Goal: Transaction & Acquisition: Purchase product/service

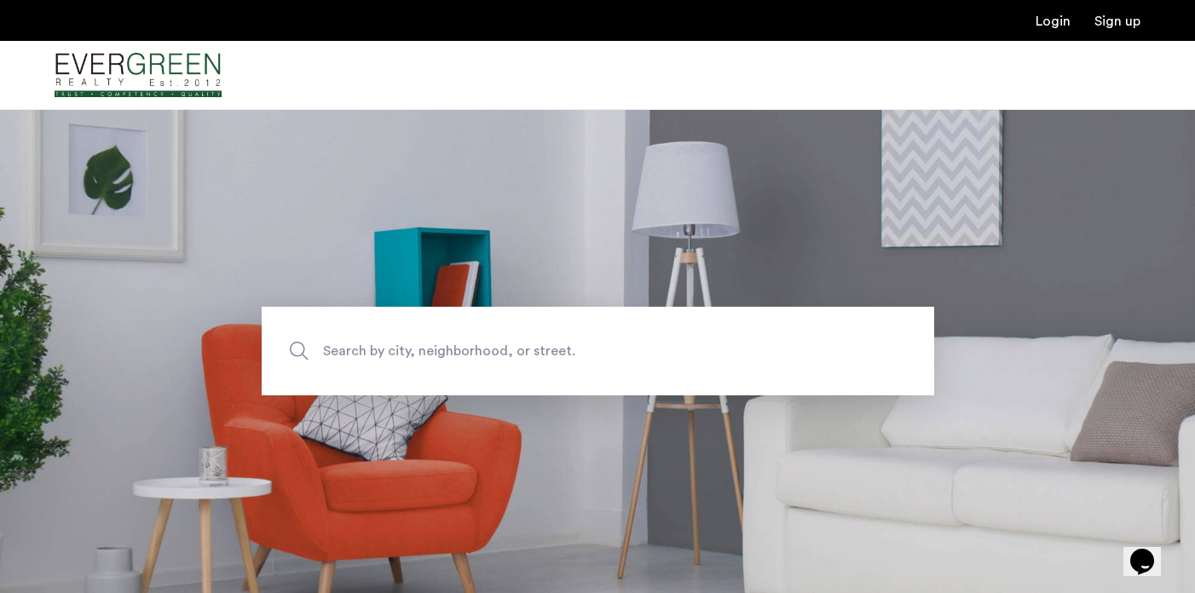
click at [1060, 31] on div "Login Sign up" at bounding box center [597, 20] width 1195 height 41
click at [1054, 26] on link "Login" at bounding box center [1052, 21] width 35 height 14
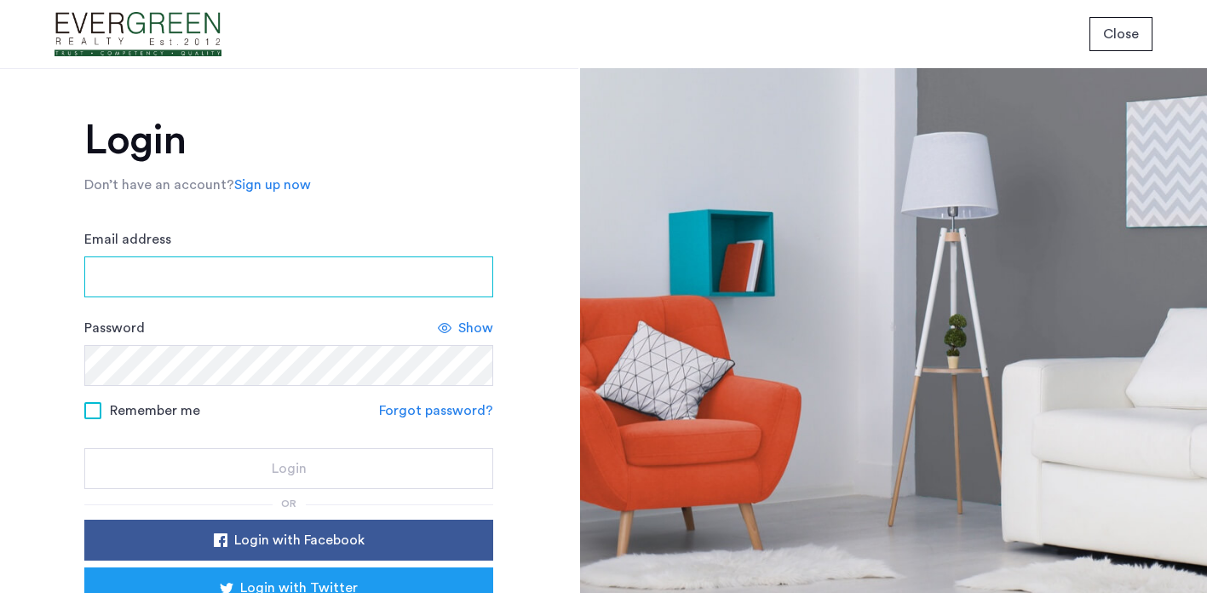
click at [192, 291] on input "Email address" at bounding box center [288, 276] width 409 height 41
type input "**********"
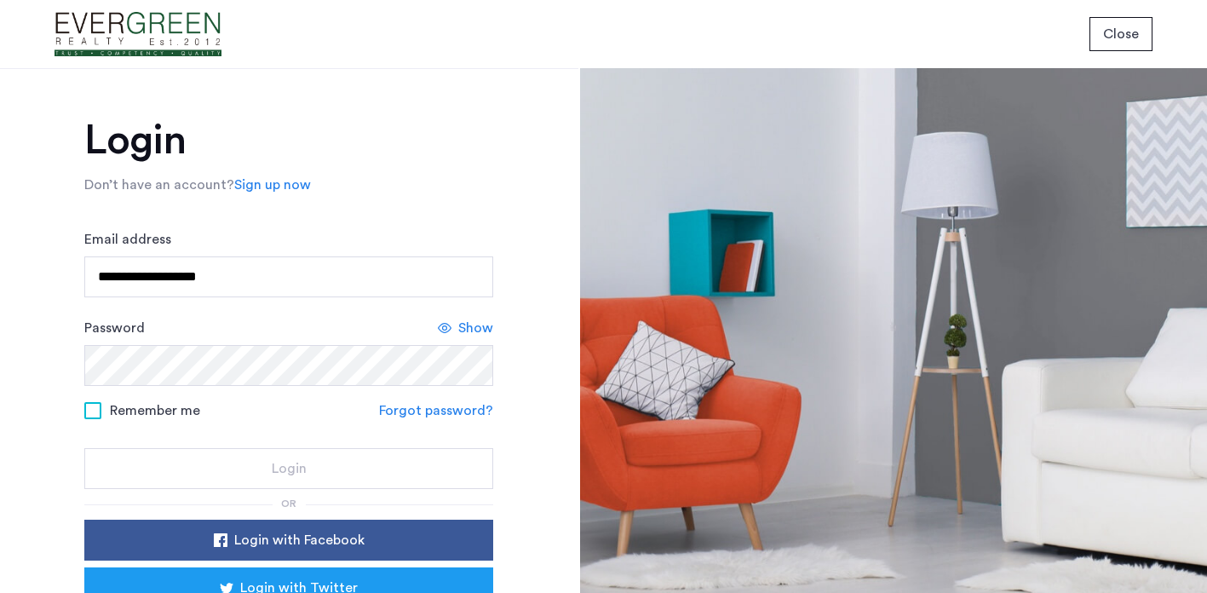
click at [254, 344] on div "Password Show" at bounding box center [288, 352] width 409 height 68
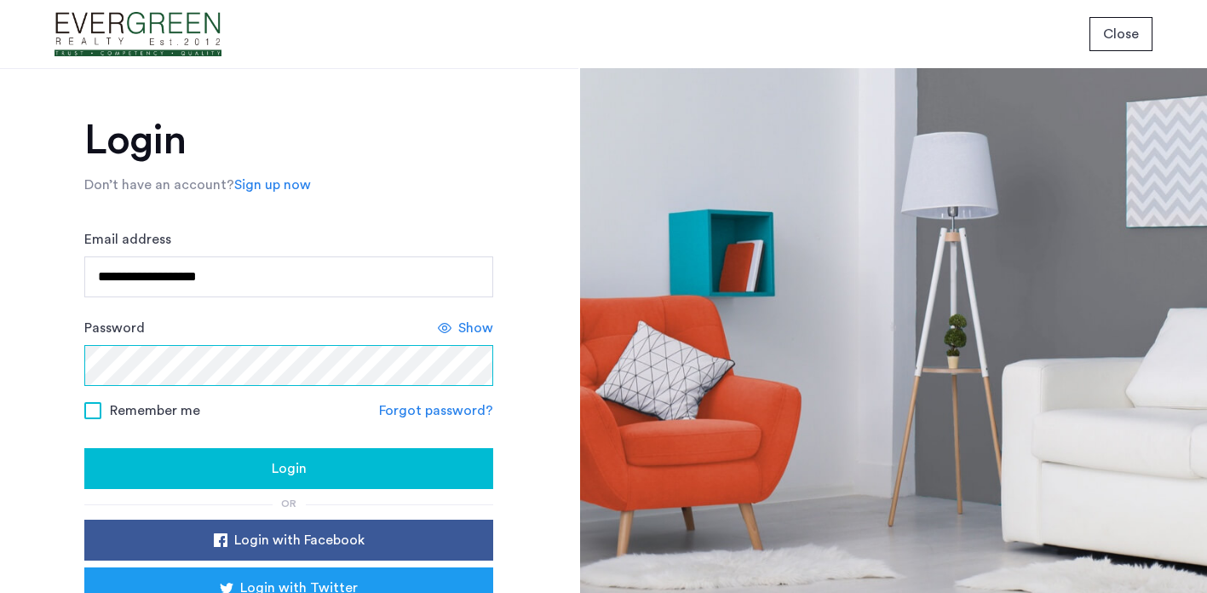
click at [84, 448] on button "Login" at bounding box center [288, 468] width 409 height 41
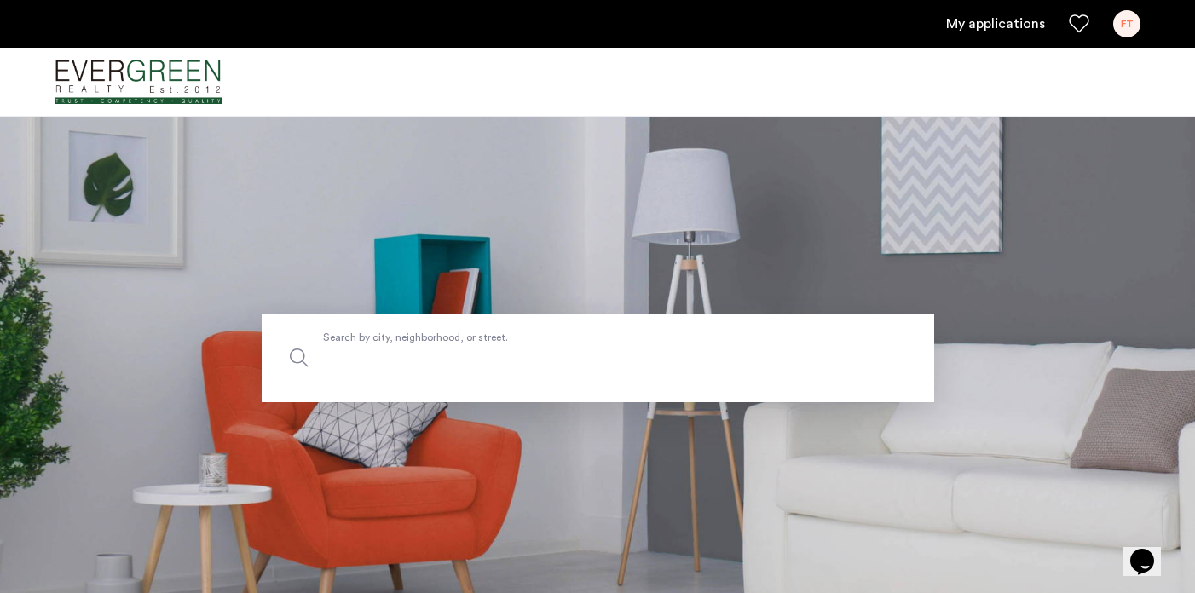
click at [645, 325] on input "Search by city, neighborhood, or street." at bounding box center [598, 358] width 672 height 89
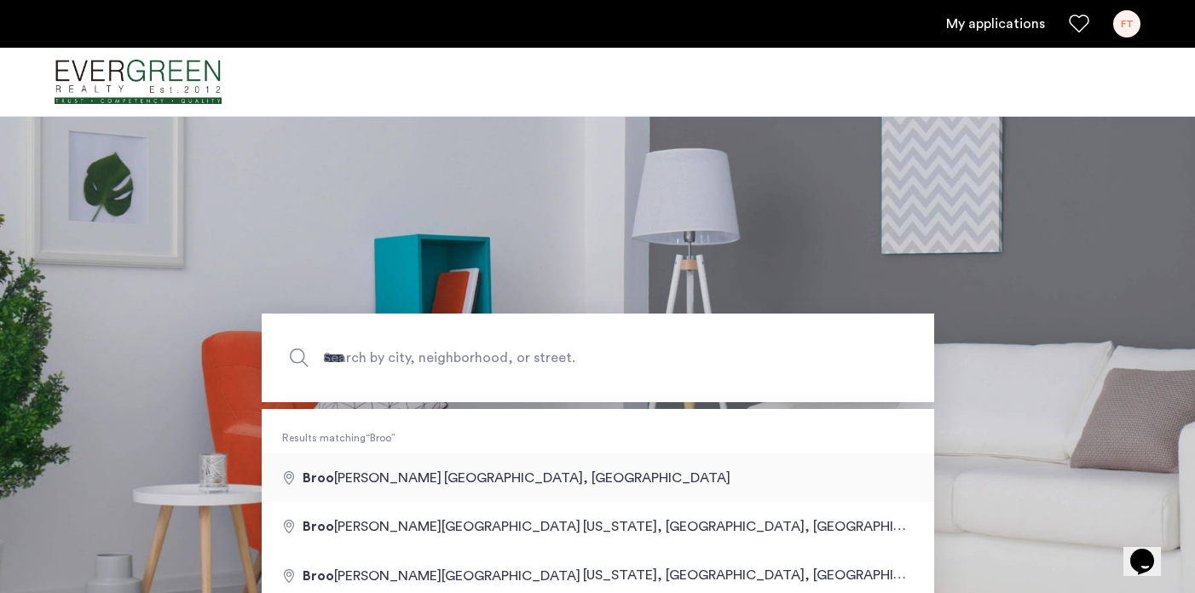
type input "**********"
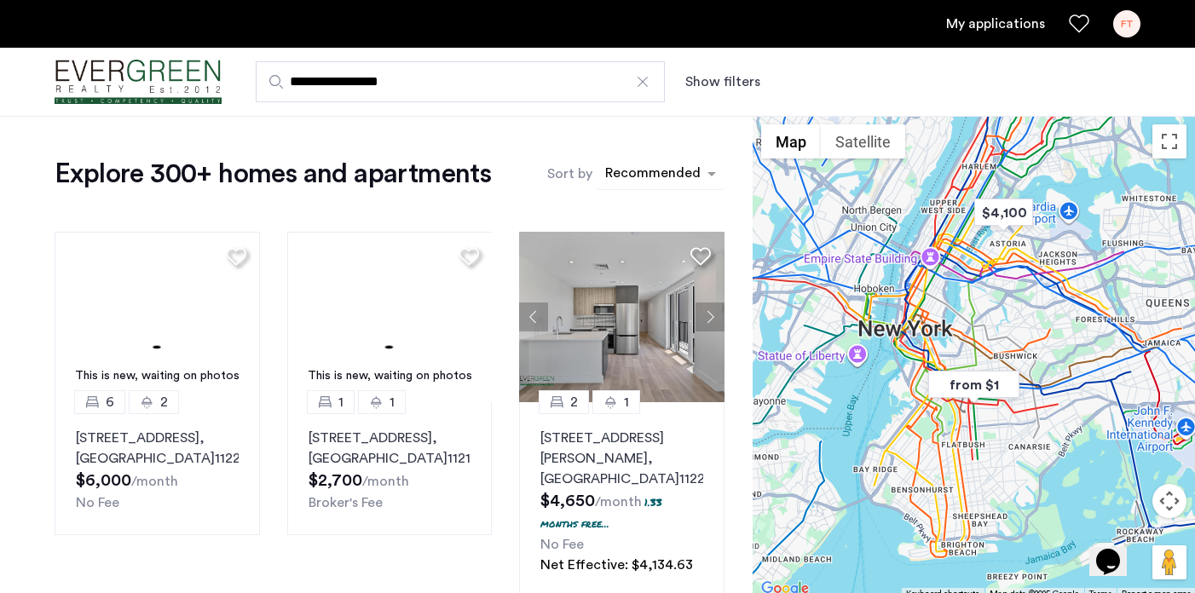
click at [666, 163] on div "Recommended" at bounding box center [651, 175] width 98 height 25
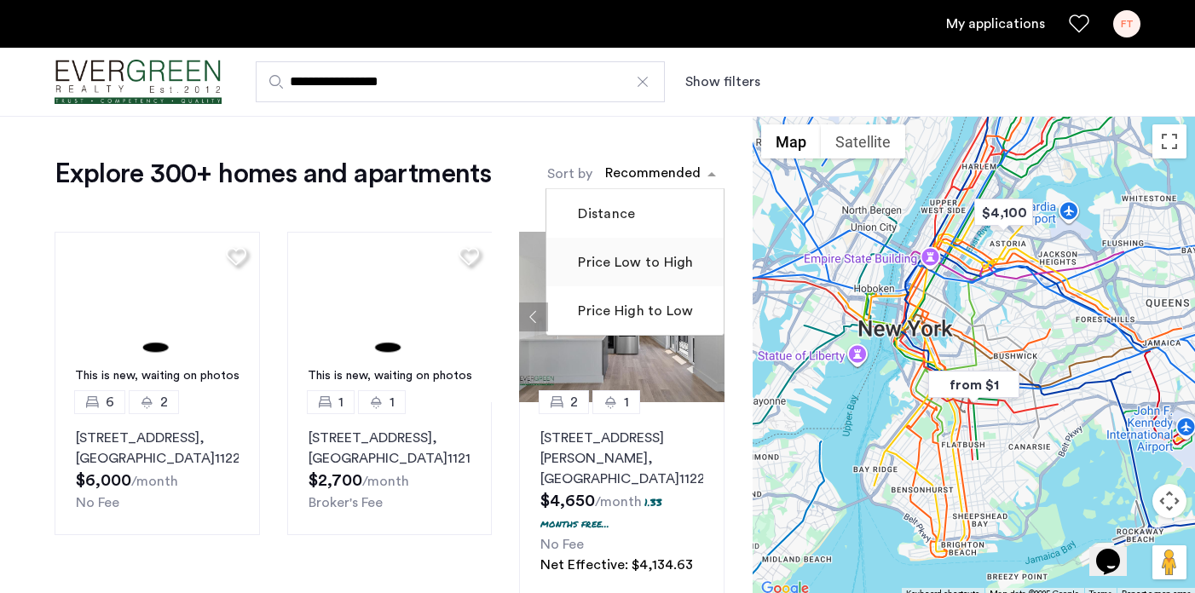
click at [670, 251] on mat-checkbox "Price Low to High" at bounding box center [634, 262] width 177 height 49
click at [629, 249] on mat-checkbox "Price Low to High" at bounding box center [634, 262] width 177 height 49
click at [626, 261] on label "Price Low to High" at bounding box center [633, 262] width 118 height 20
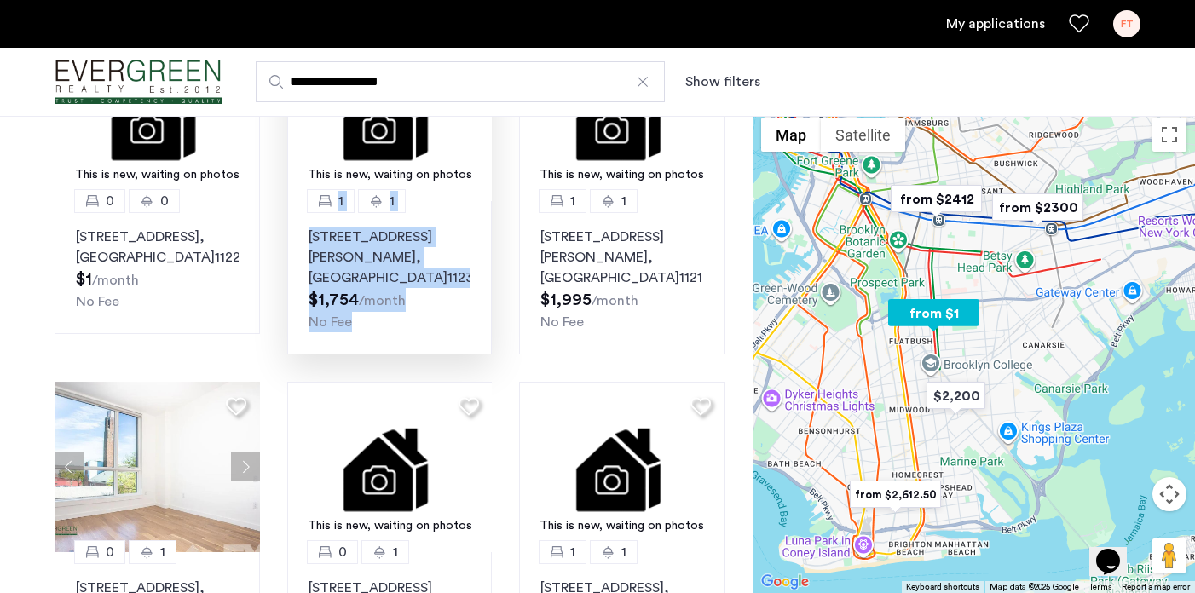
scroll to position [151, 0]
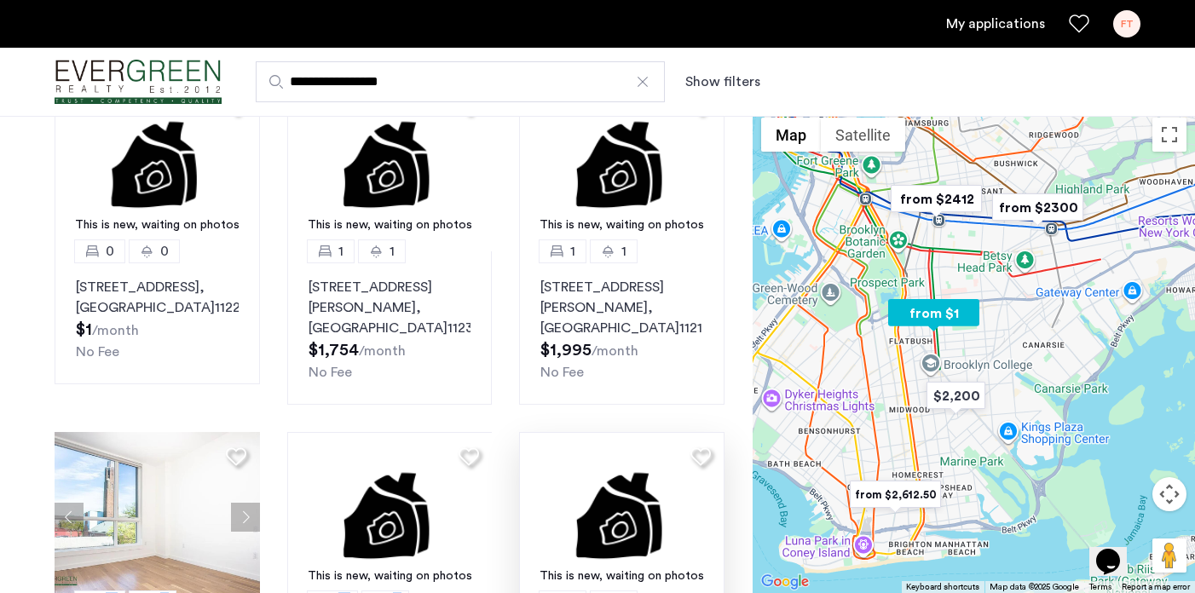
drag, startPoint x: 601, startPoint y: 389, endPoint x: 602, endPoint y: 446, distance: 57.1
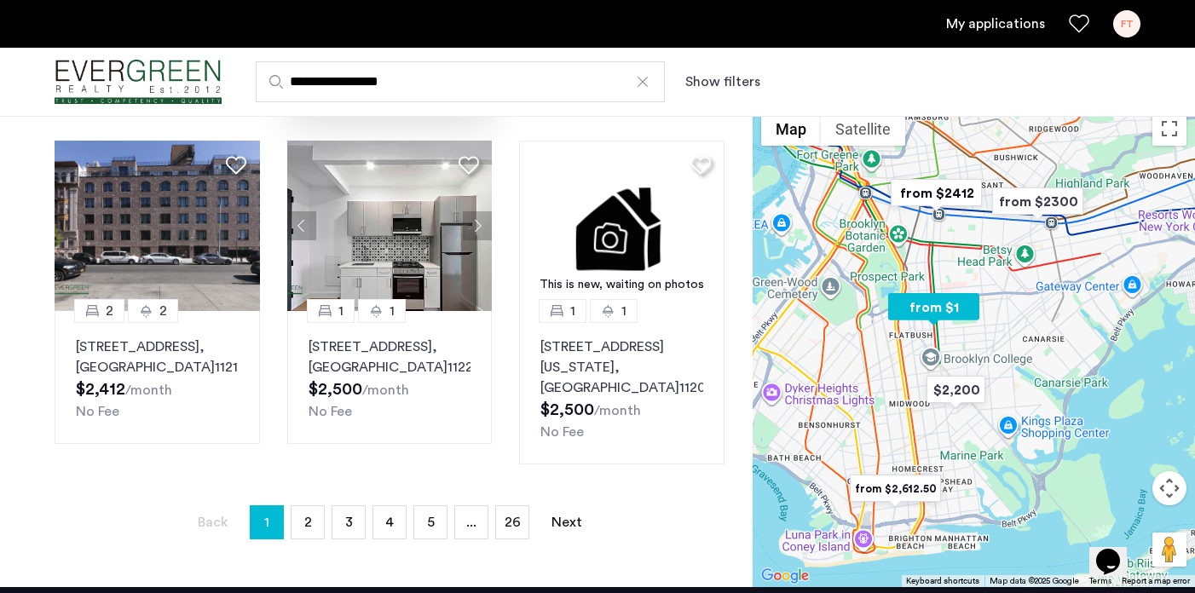
scroll to position [1165, 0]
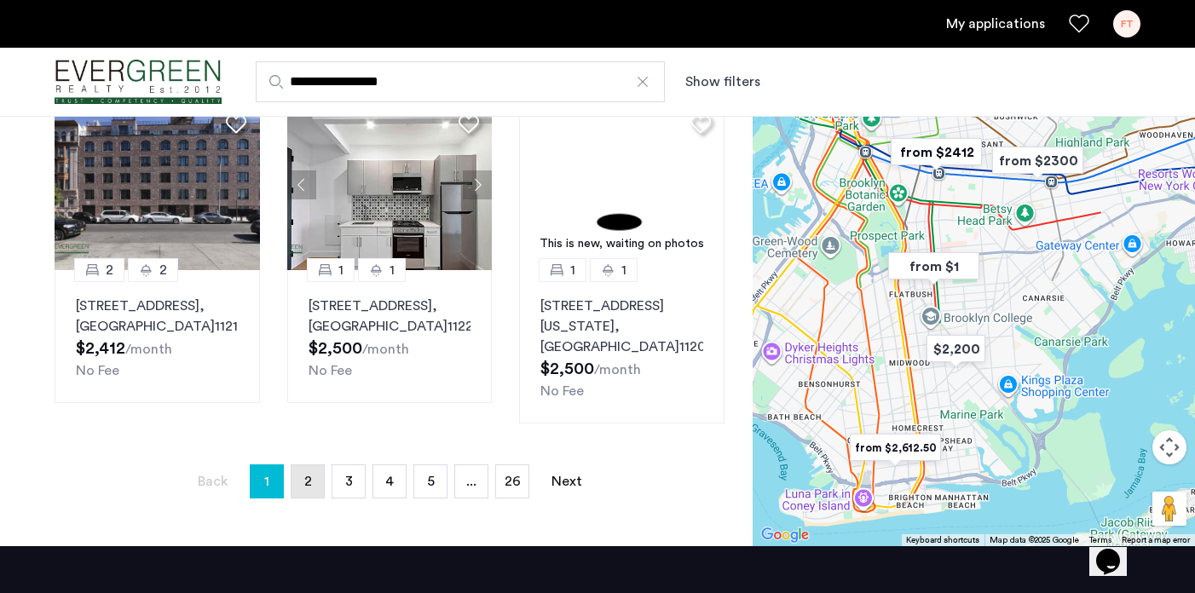
click at [310, 488] on span "2" at bounding box center [308, 482] width 8 height 14
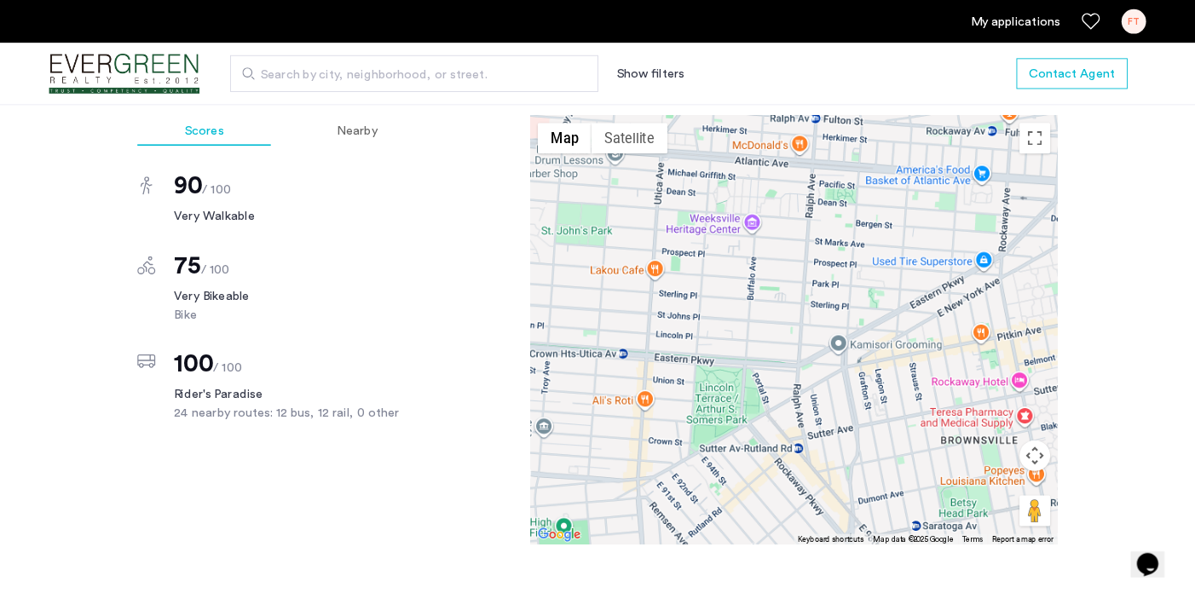
scroll to position [1201, 0]
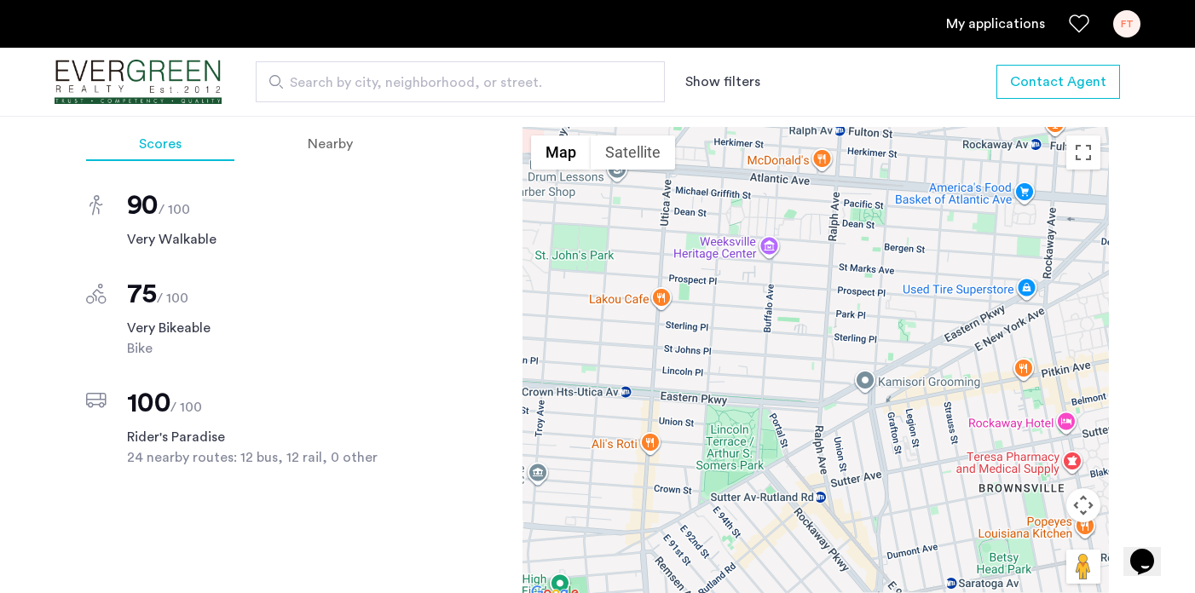
click at [885, 377] on div at bounding box center [815, 365] width 586 height 477
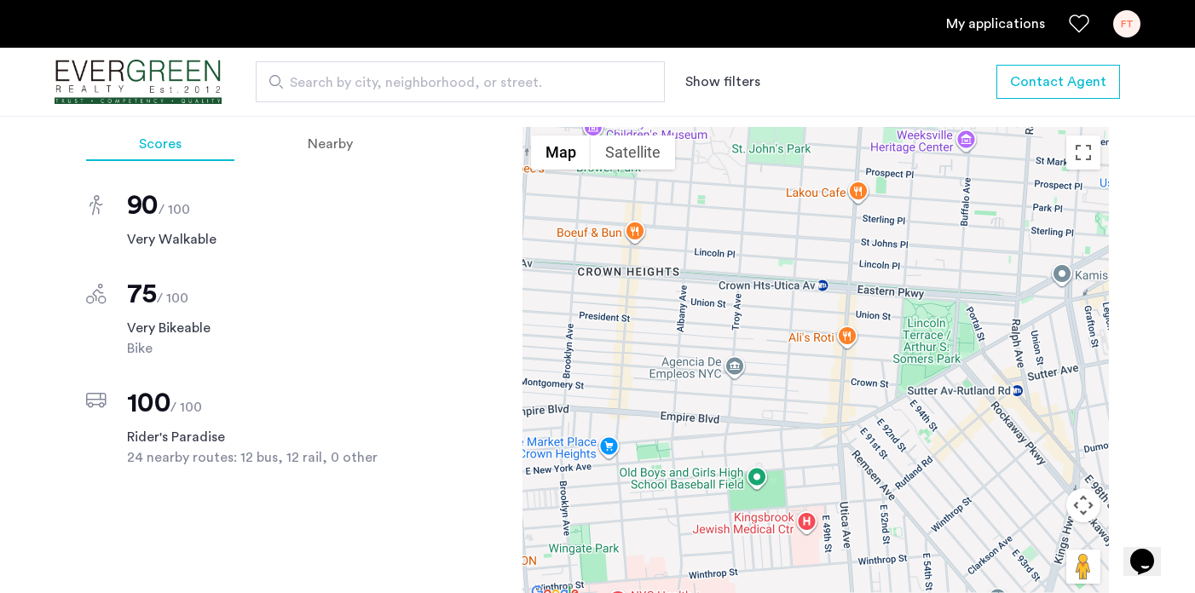
drag, startPoint x: 850, startPoint y: 377, endPoint x: 1056, endPoint y: 264, distance: 234.5
click at [1056, 265] on div at bounding box center [815, 365] width 586 height 477
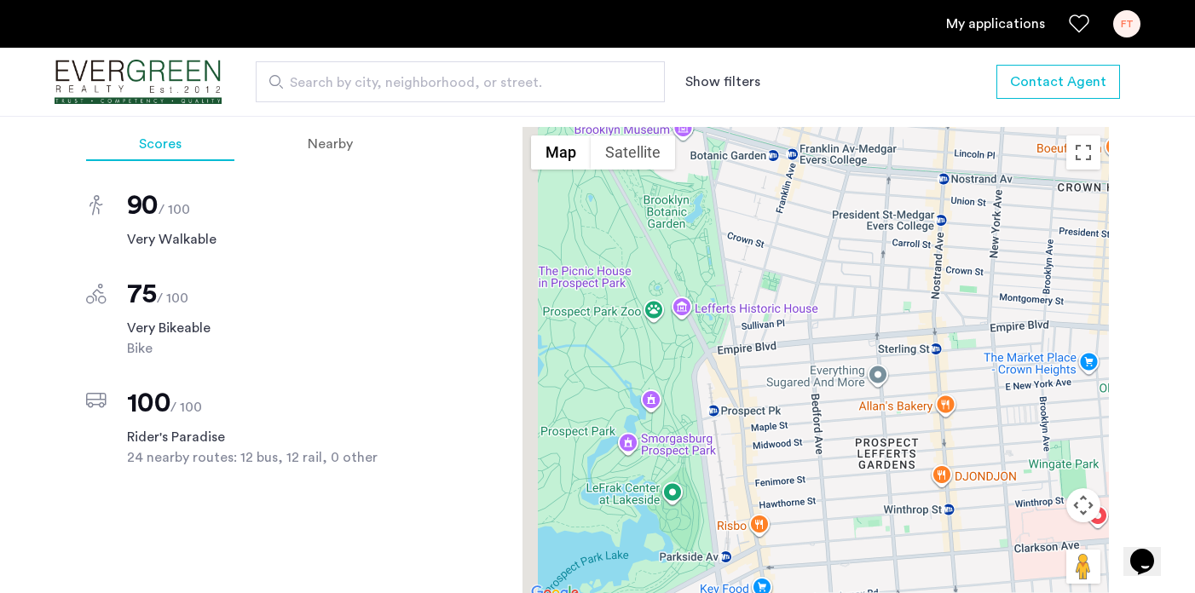
drag, startPoint x: 799, startPoint y: 337, endPoint x: 1245, endPoint y: 261, distance: 452.0
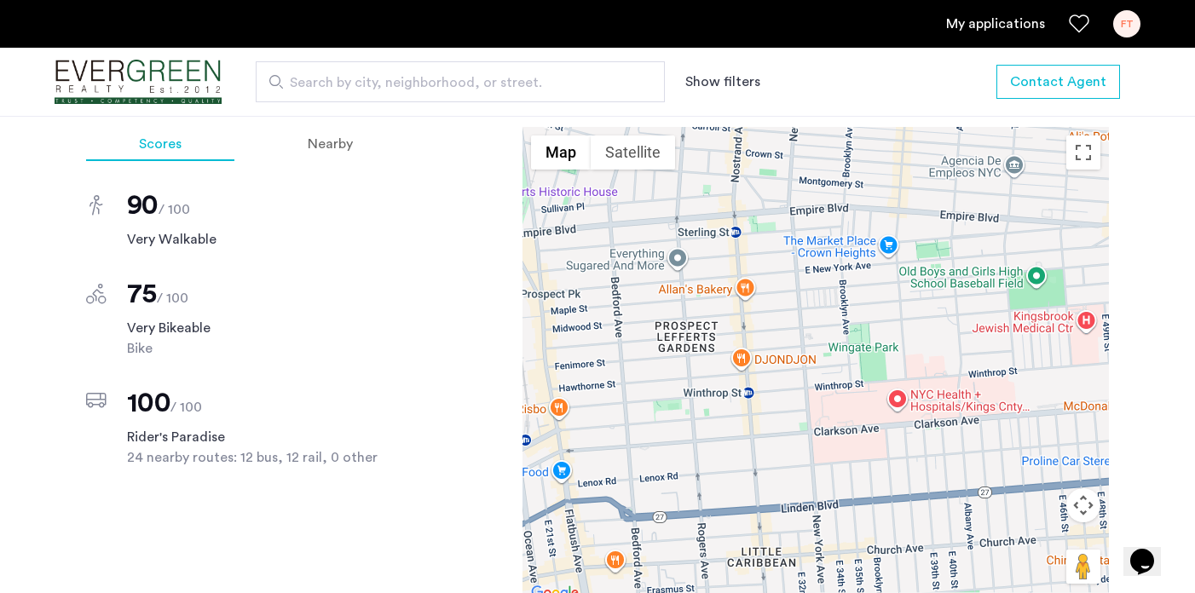
drag, startPoint x: 944, startPoint y: 354, endPoint x: 793, endPoint y: 266, distance: 174.9
click at [791, 265] on div at bounding box center [815, 365] width 586 height 477
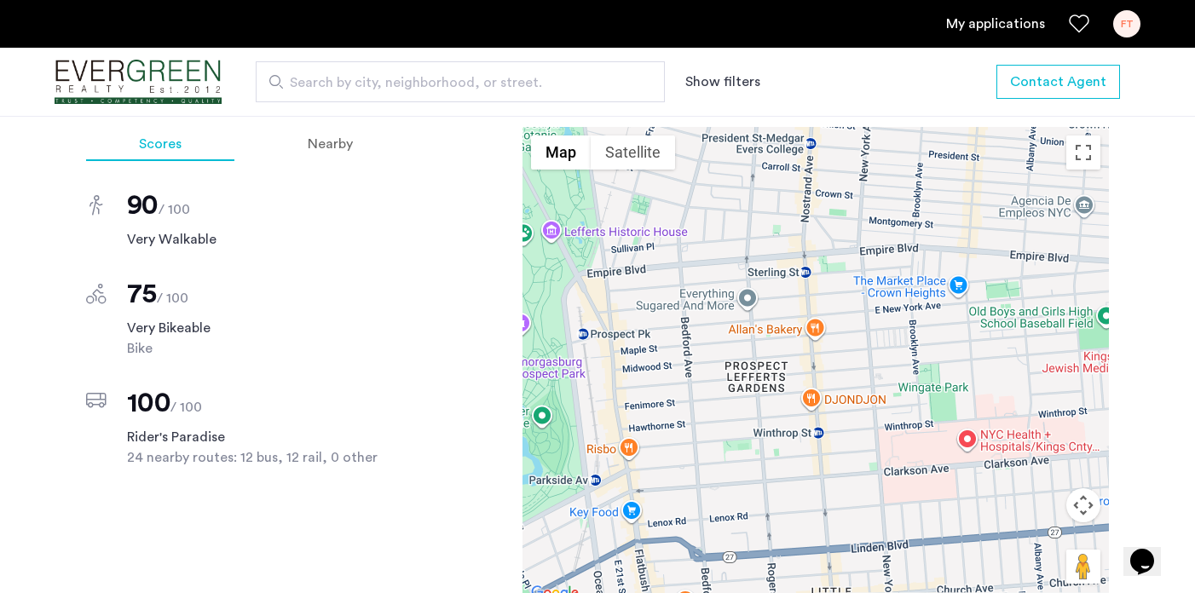
click at [1090, 522] on button "Map camera controls" at bounding box center [1083, 505] width 34 height 34
click at [1077, 522] on button "Map camera controls" at bounding box center [1083, 505] width 34 height 34
click at [1053, 565] on button "Zoom out" at bounding box center [1040, 548] width 34 height 34
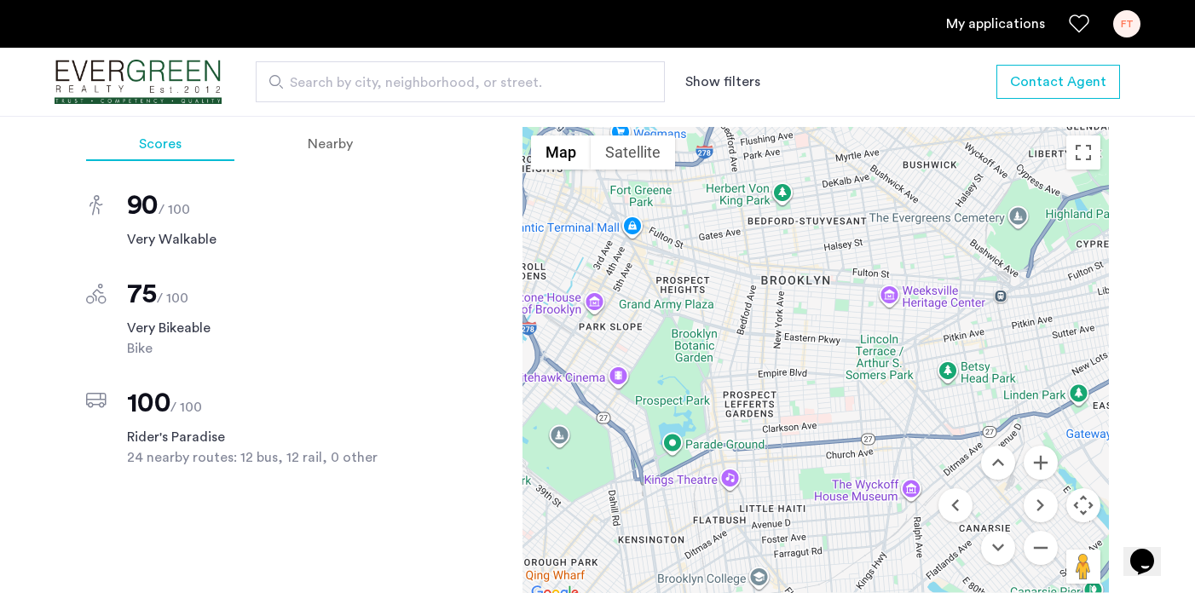
drag, startPoint x: 988, startPoint y: 343, endPoint x: 930, endPoint y: 383, distance: 70.9
click at [930, 383] on div at bounding box center [815, 365] width 586 height 477
click at [1039, 480] on button "Zoom in" at bounding box center [1040, 463] width 34 height 34
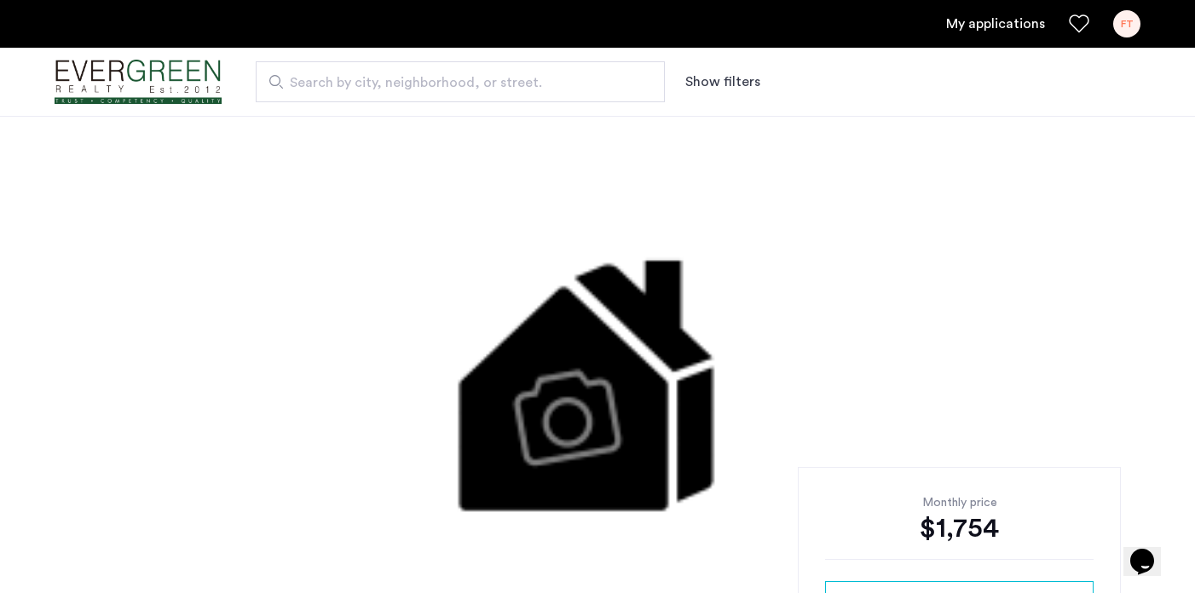
scroll to position [348, 0]
